Goal: Transaction & Acquisition: Purchase product/service

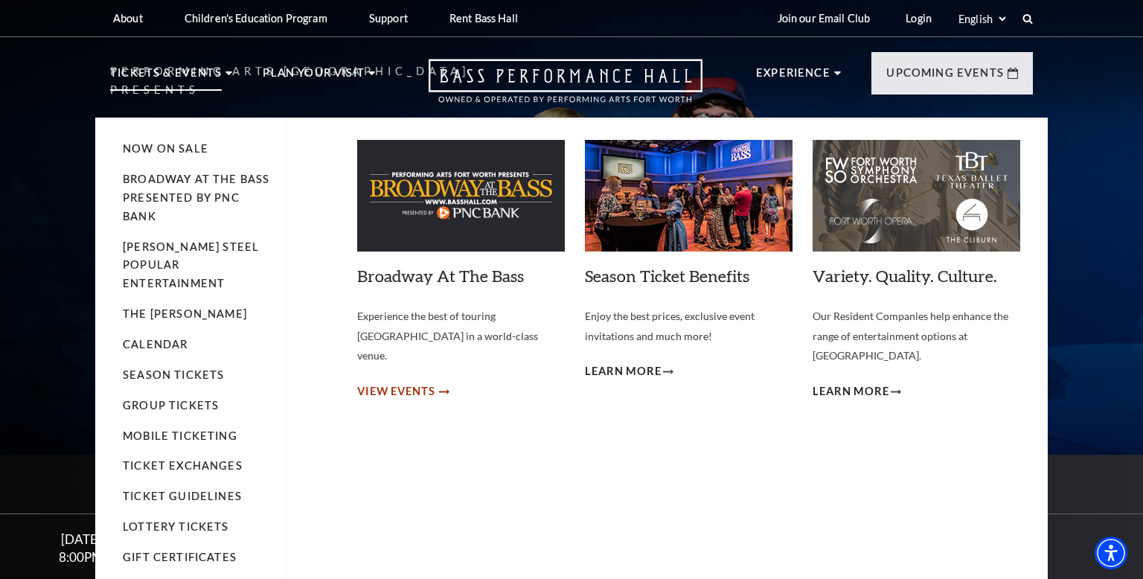
click at [398, 383] on span "View Events" at bounding box center [396, 392] width 78 height 19
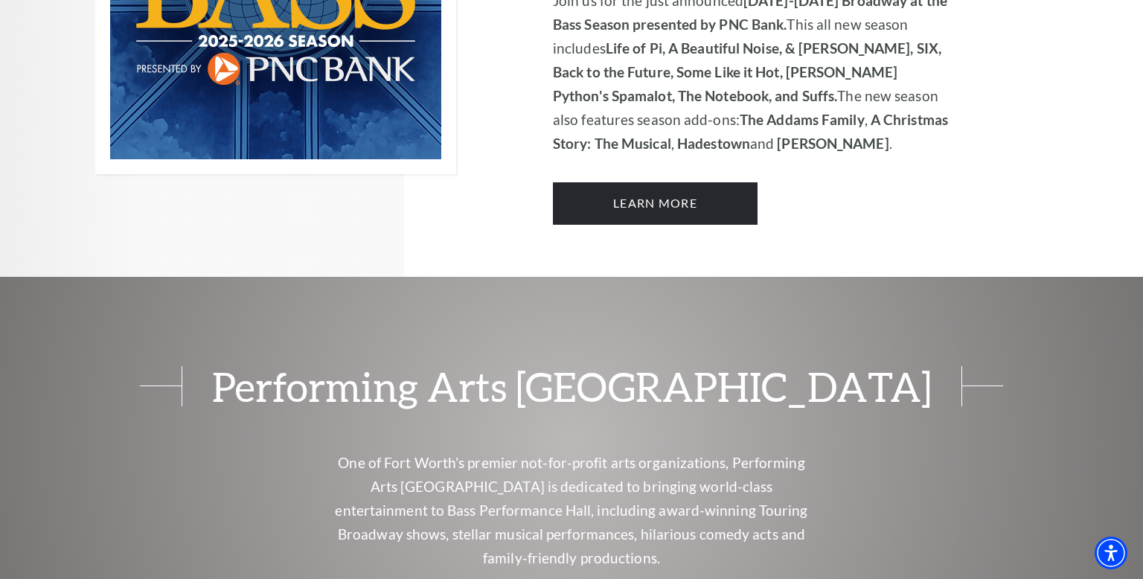
scroll to position [1263, 0]
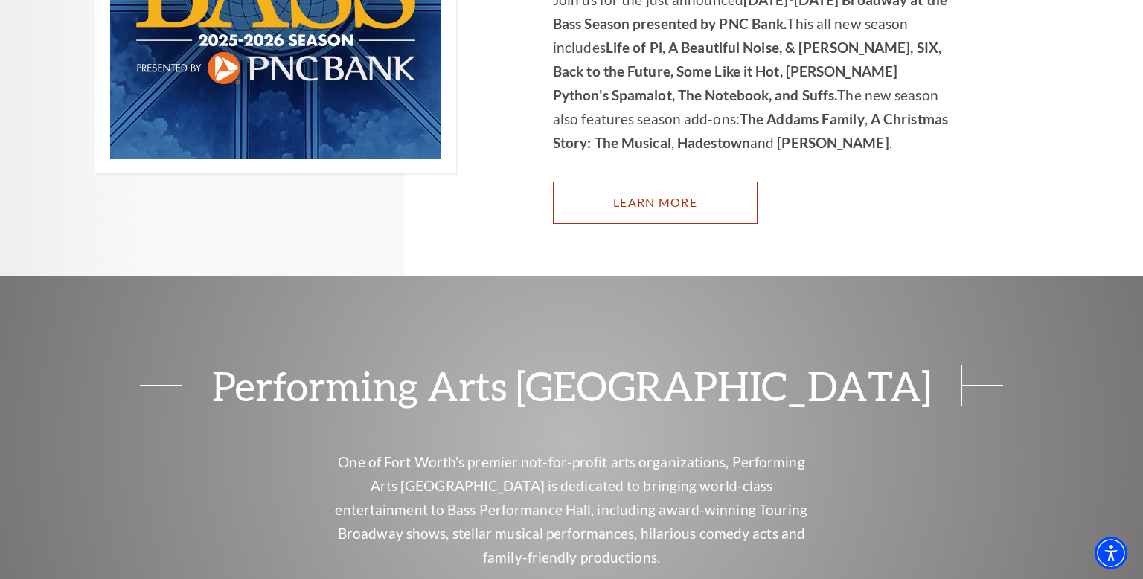
click at [644, 182] on link "Learn More" at bounding box center [655, 203] width 205 height 42
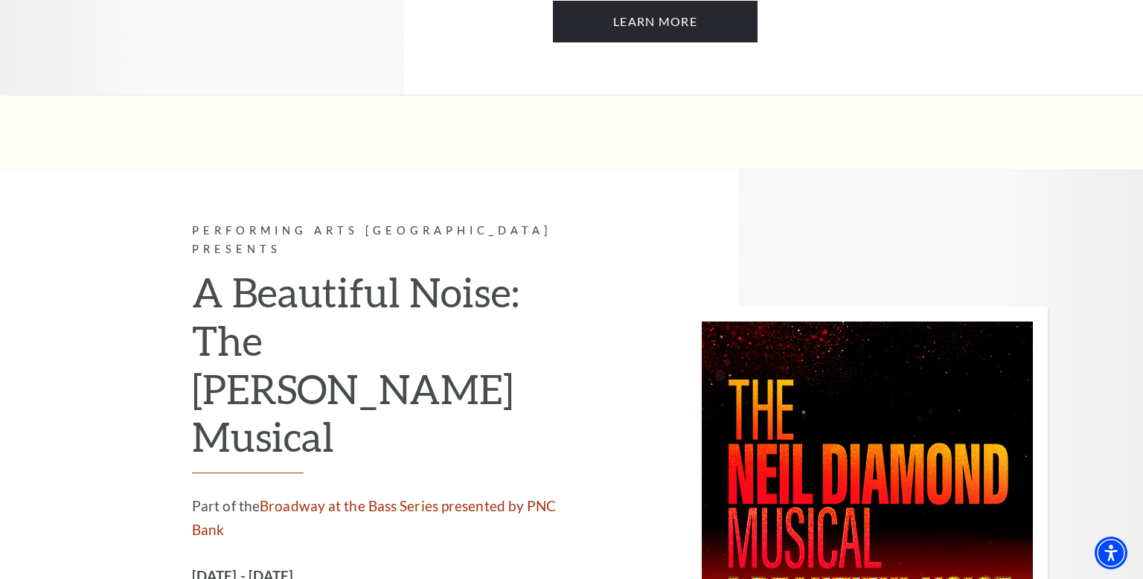
scroll to position [3417, 0]
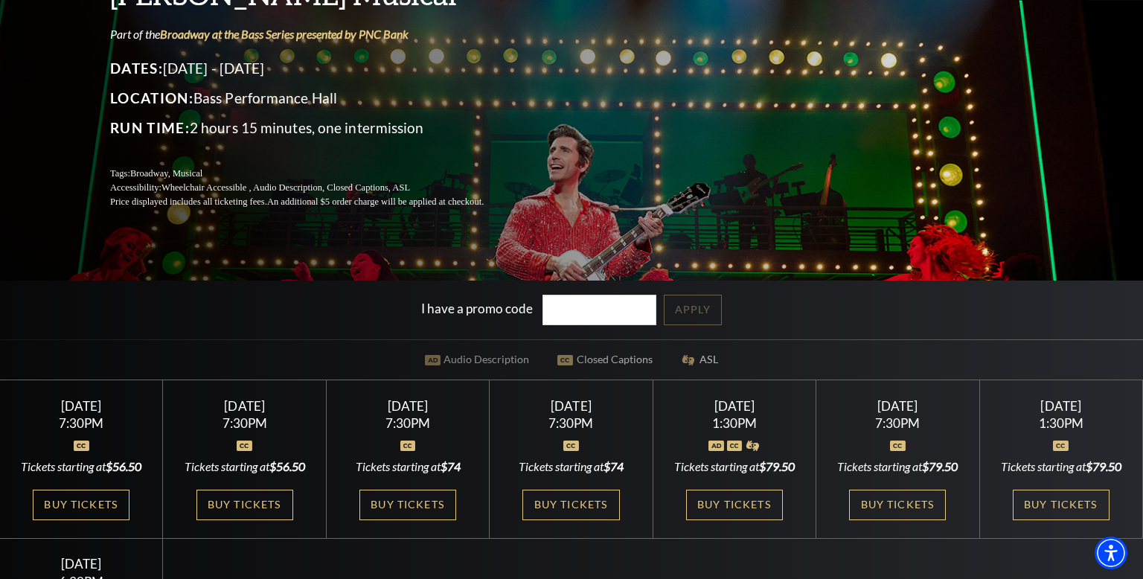
scroll to position [185, 0]
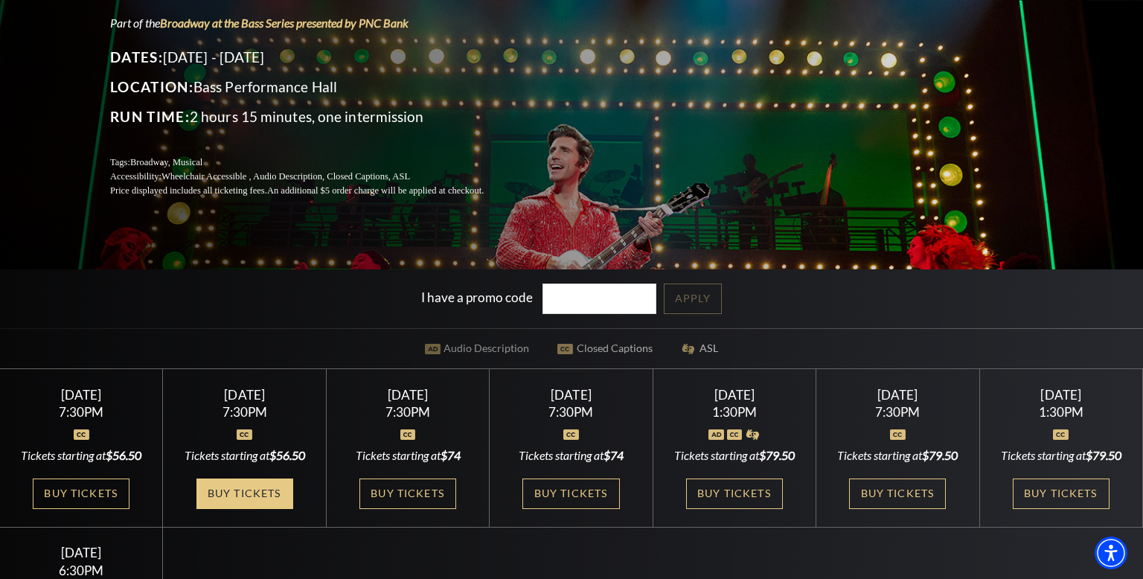
click at [231, 508] on link "Buy Tickets" at bounding box center [245, 494] width 97 height 31
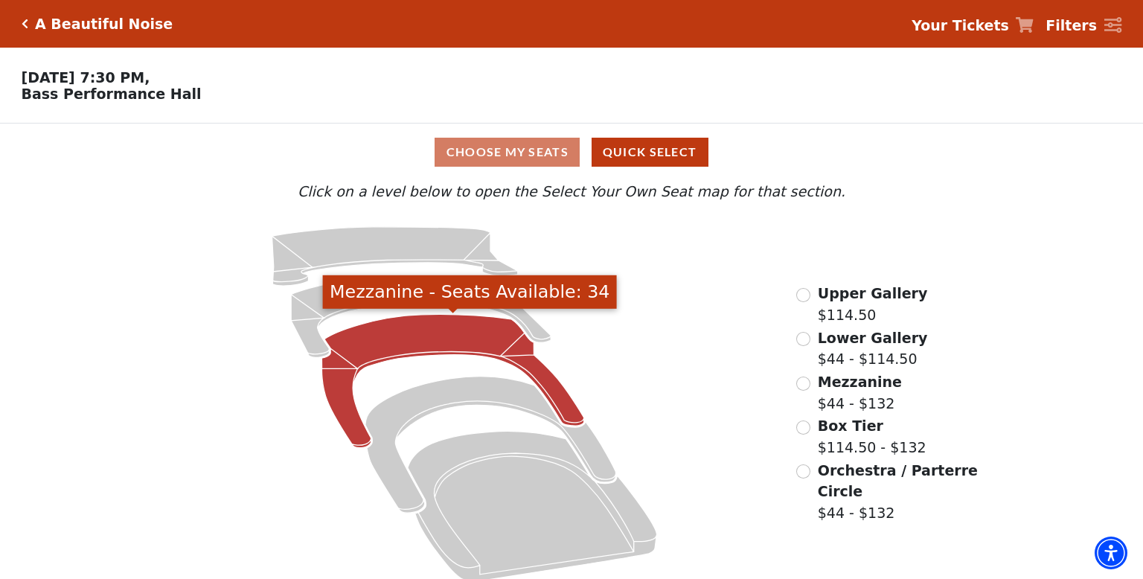
click at [433, 328] on icon "Mezzanine - Seats Available: 34" at bounding box center [453, 381] width 262 height 133
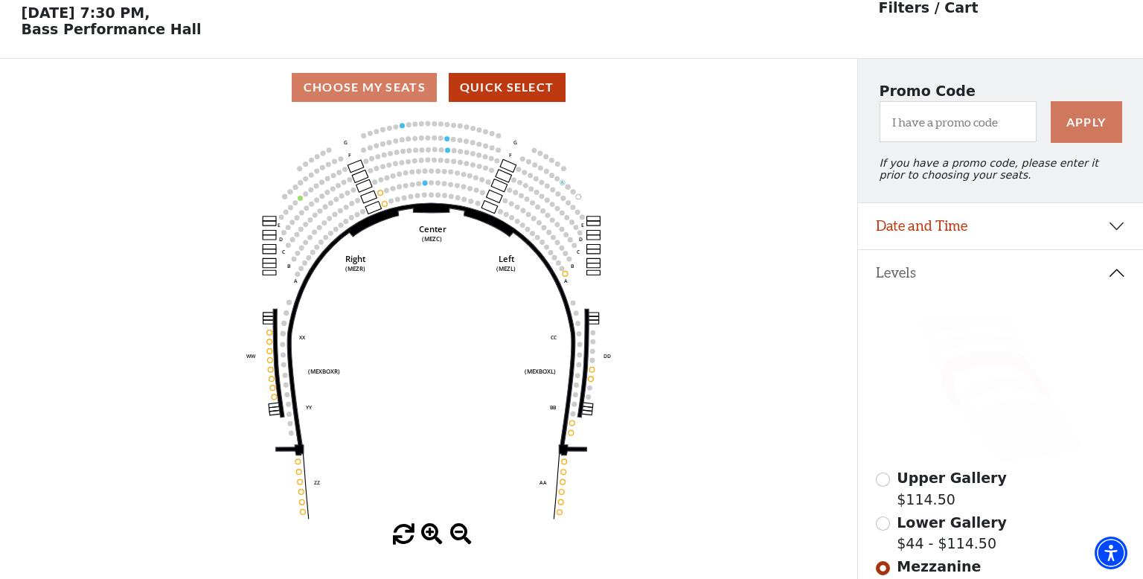
scroll to position [68, 0]
